Goal: Information Seeking & Learning: Learn about a topic

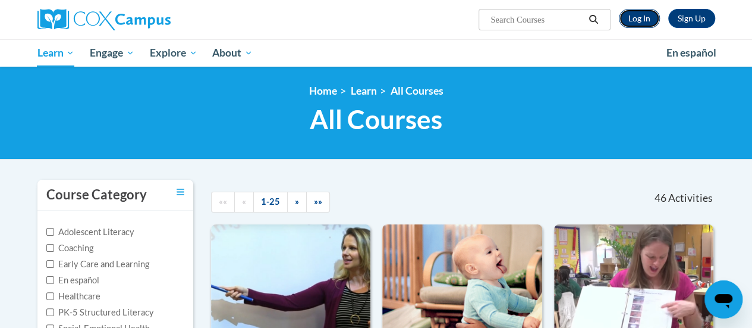
click at [639, 18] on link "Log In" at bounding box center [639, 18] width 41 height 19
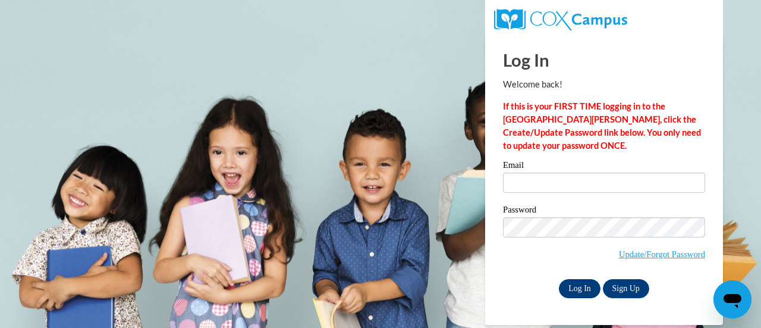
type input "jakobi.jones@gcpsk12.org"
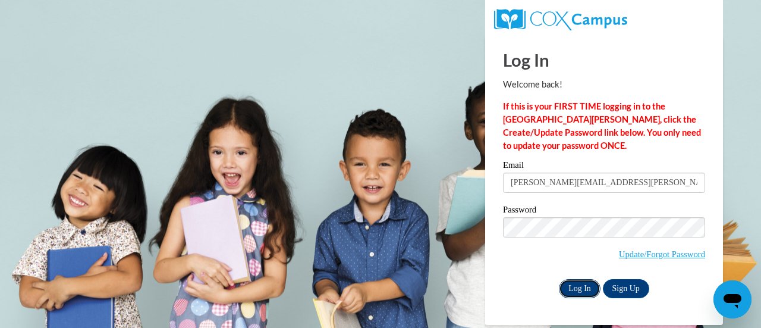
click at [577, 284] on input "Log In" at bounding box center [580, 288] width 42 height 19
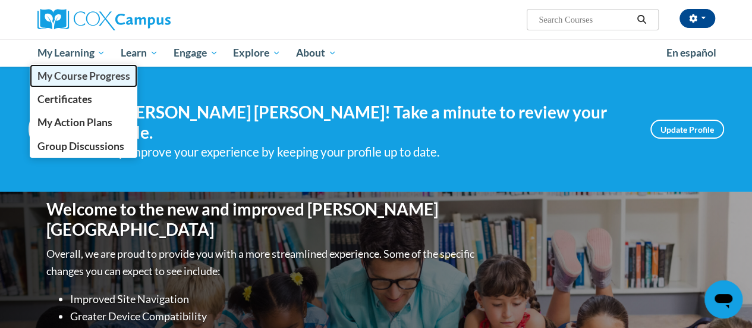
click at [82, 80] on span "My Course Progress" at bounding box center [83, 76] width 93 height 12
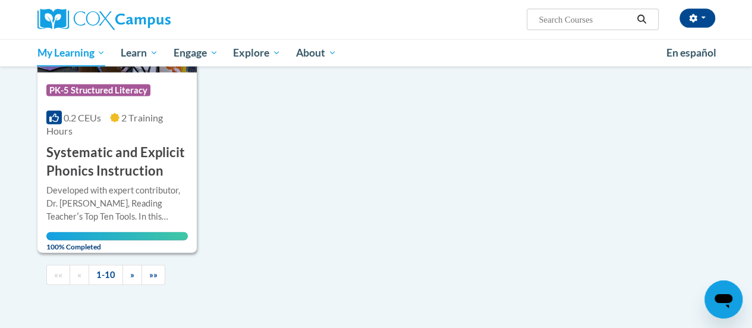
scroll to position [1308, 0]
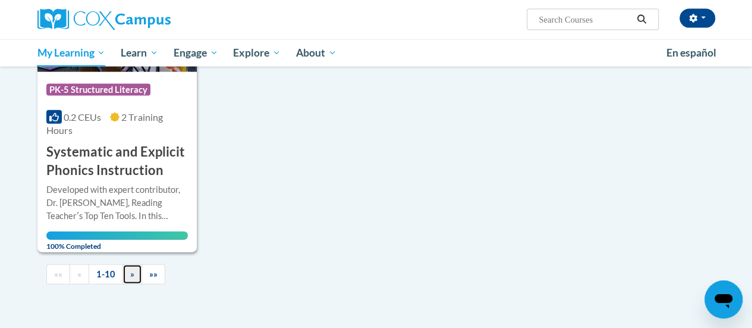
click at [131, 276] on span "»" at bounding box center [132, 274] width 4 height 10
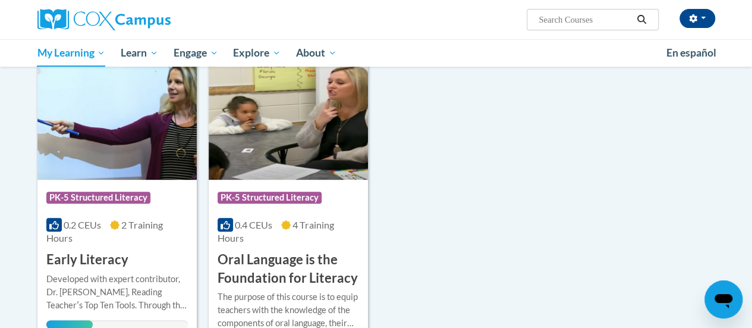
scroll to position [158, 0]
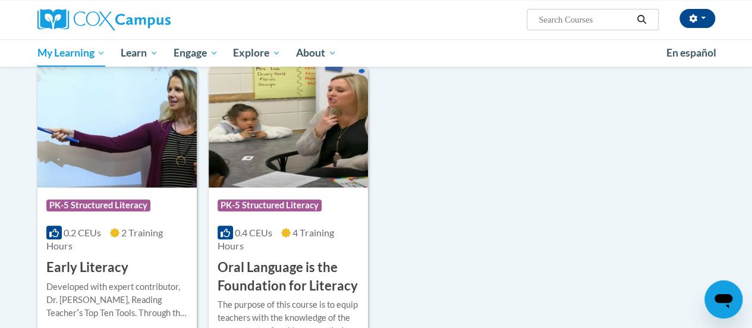
click at [157, 166] on img at bounding box center [116, 126] width 159 height 121
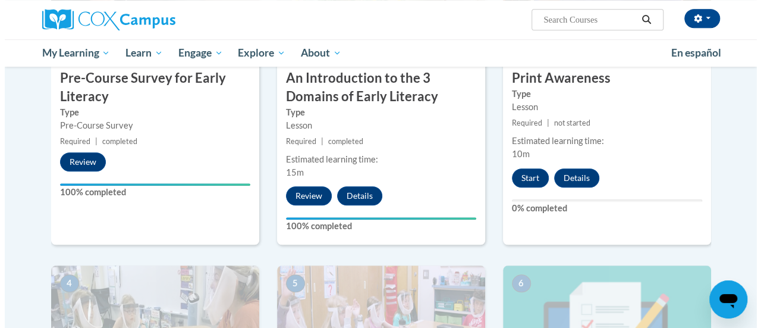
scroll to position [370, 0]
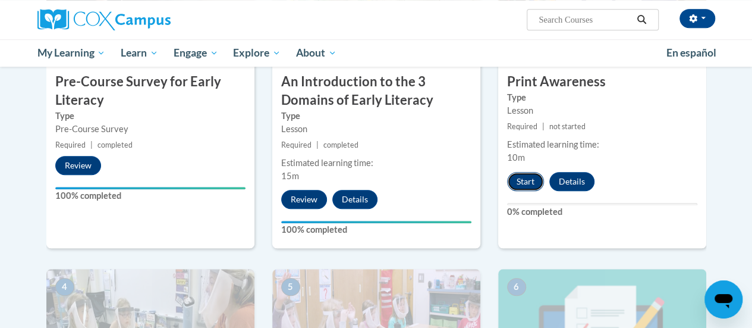
click at [518, 187] on button "Start" at bounding box center [525, 181] width 37 height 19
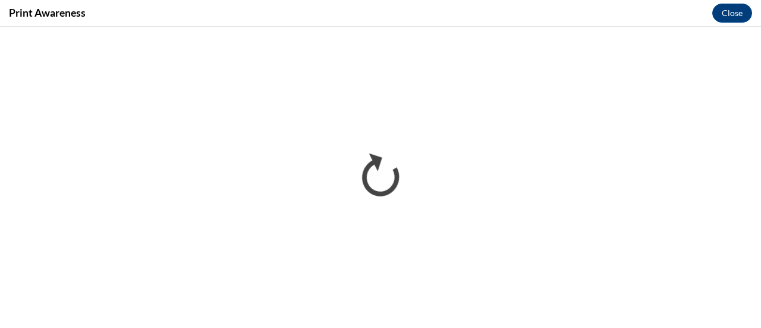
scroll to position [0, 0]
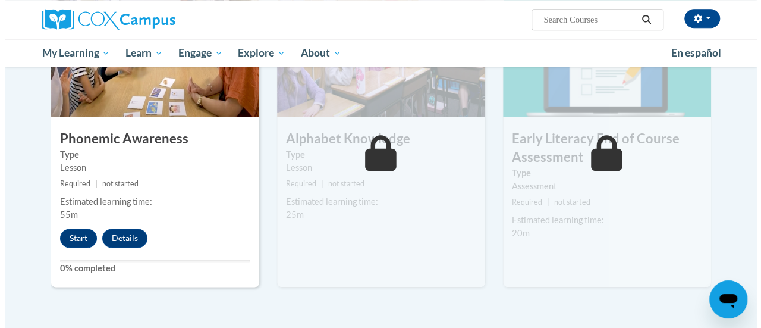
scroll to position [642, 0]
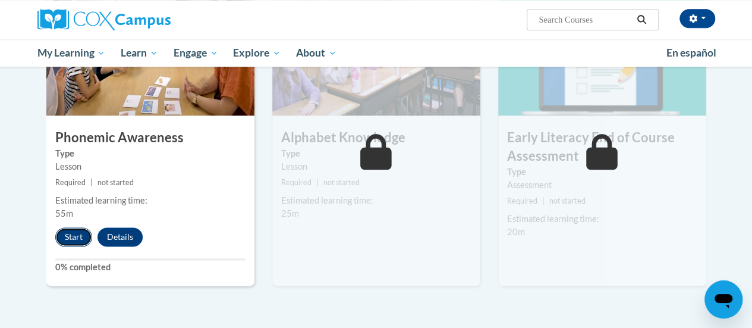
click at [74, 232] on button "Start" at bounding box center [73, 236] width 37 height 19
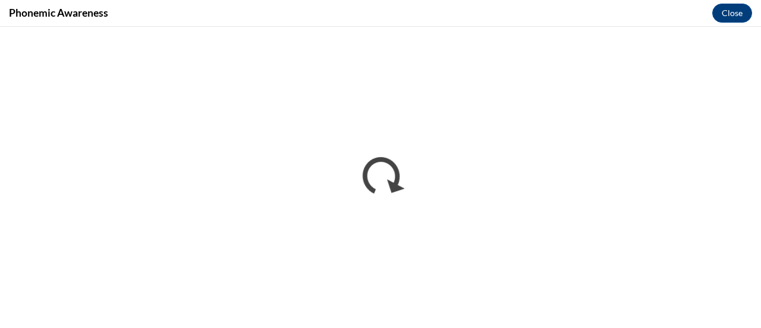
scroll to position [0, 0]
